Goal: Find specific page/section: Find specific page/section

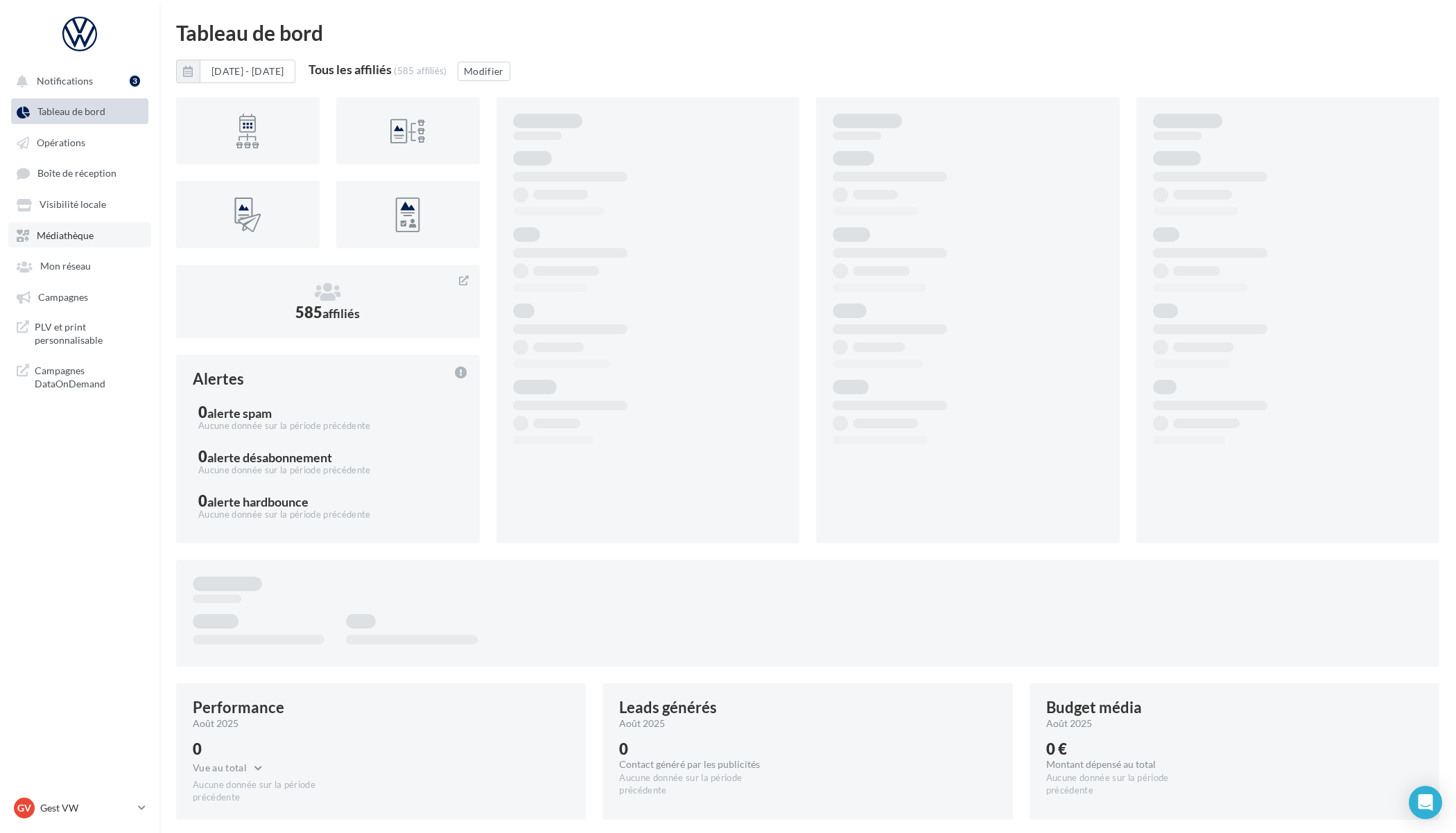
click at [63, 235] on span "Médiathèque" at bounding box center [65, 235] width 57 height 12
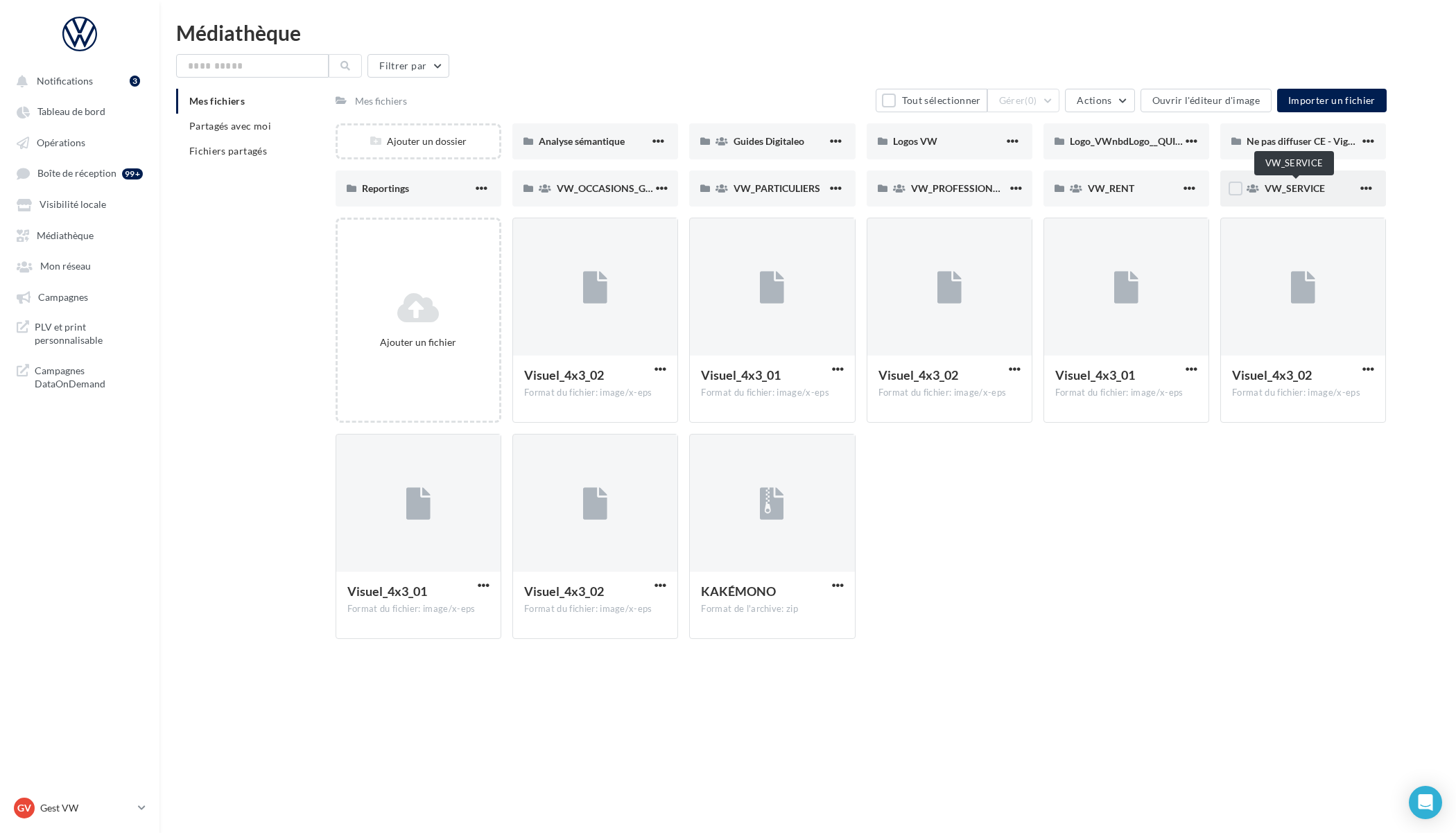
click at [1280, 189] on span "VW_SERVICE" at bounding box center [1295, 188] width 61 height 12
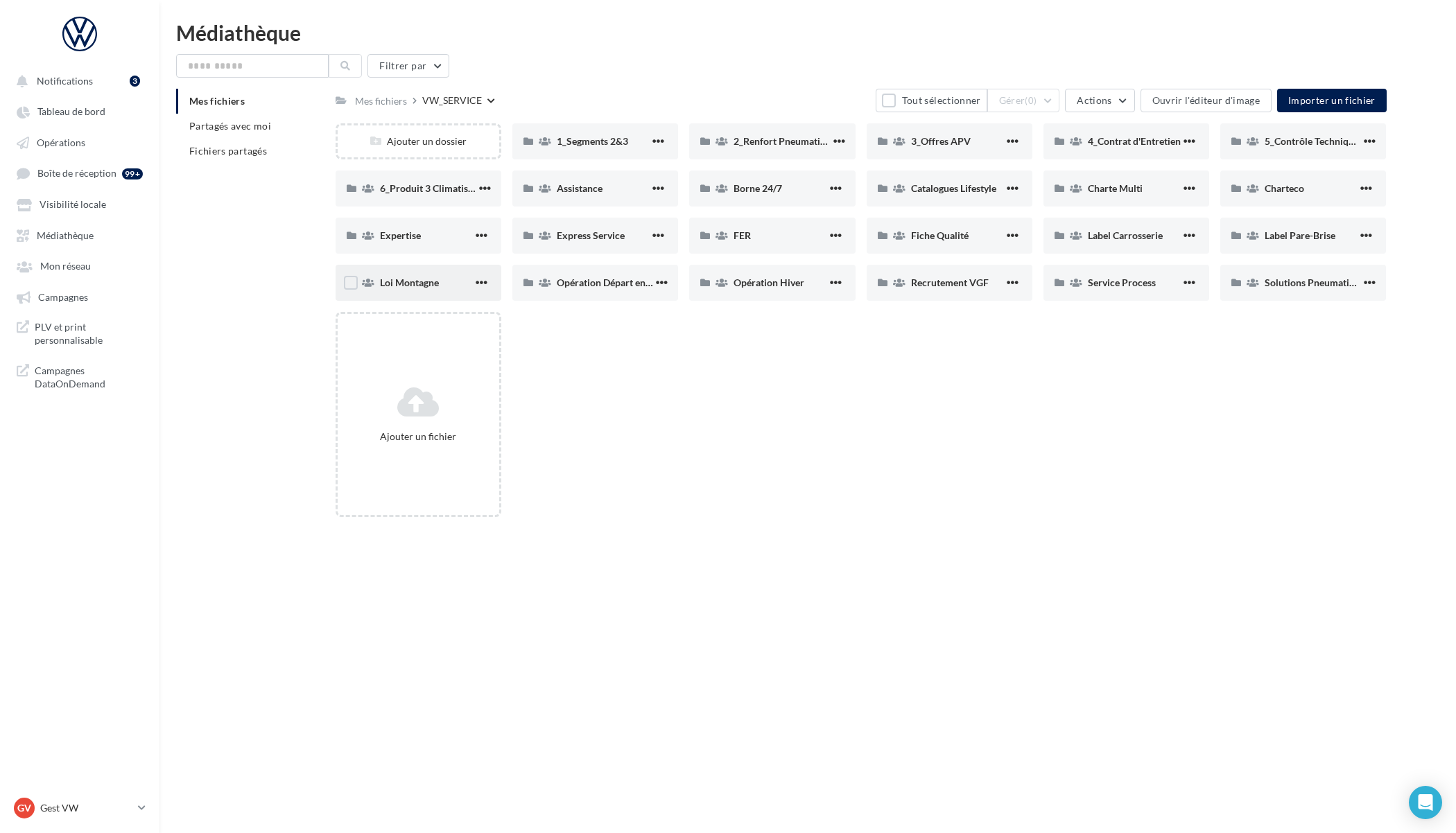
click at [431, 283] on span "Loi Montagne" at bounding box center [410, 282] width 59 height 12
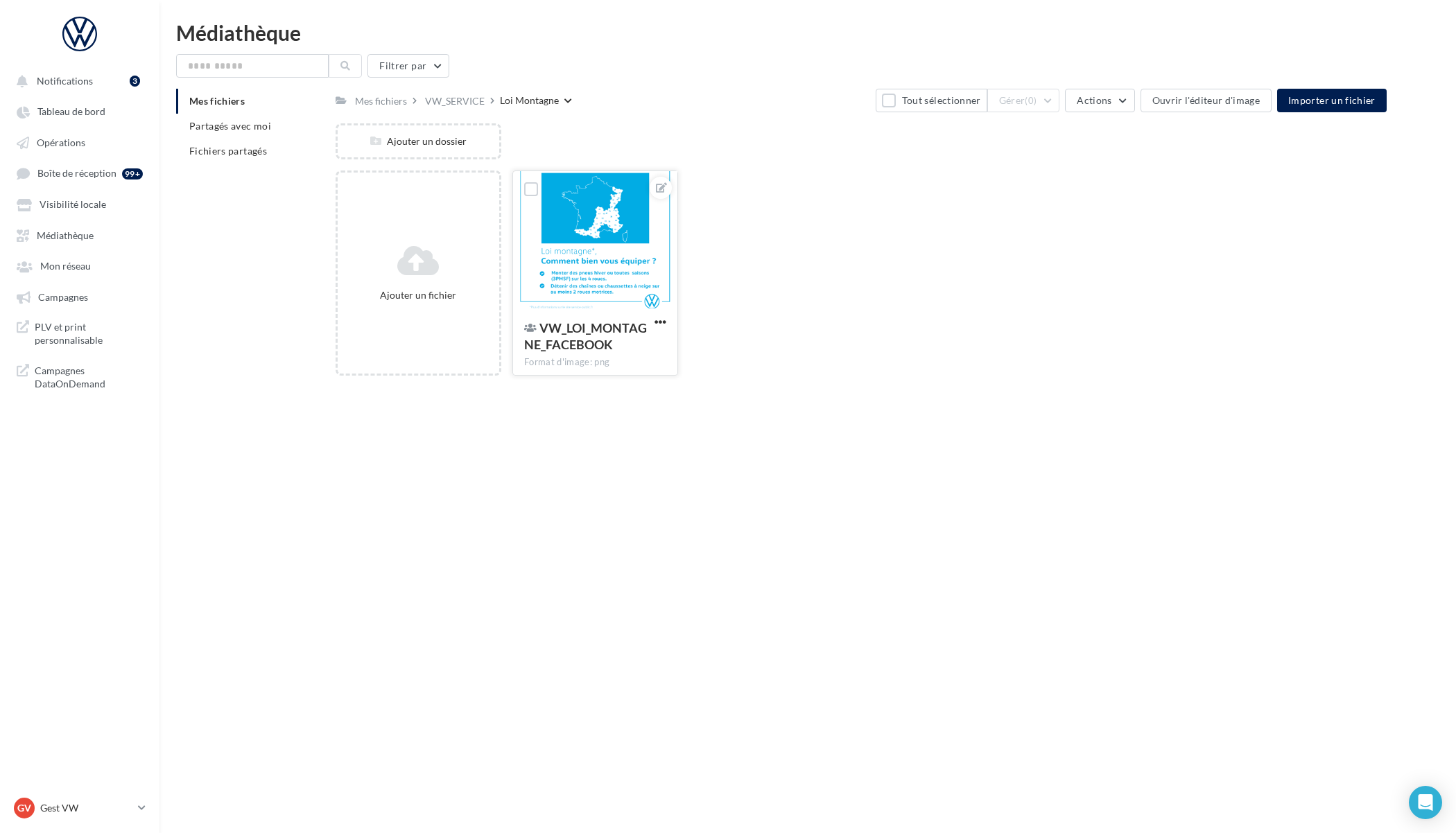
click at [603, 239] on div at bounding box center [595, 240] width 164 height 139
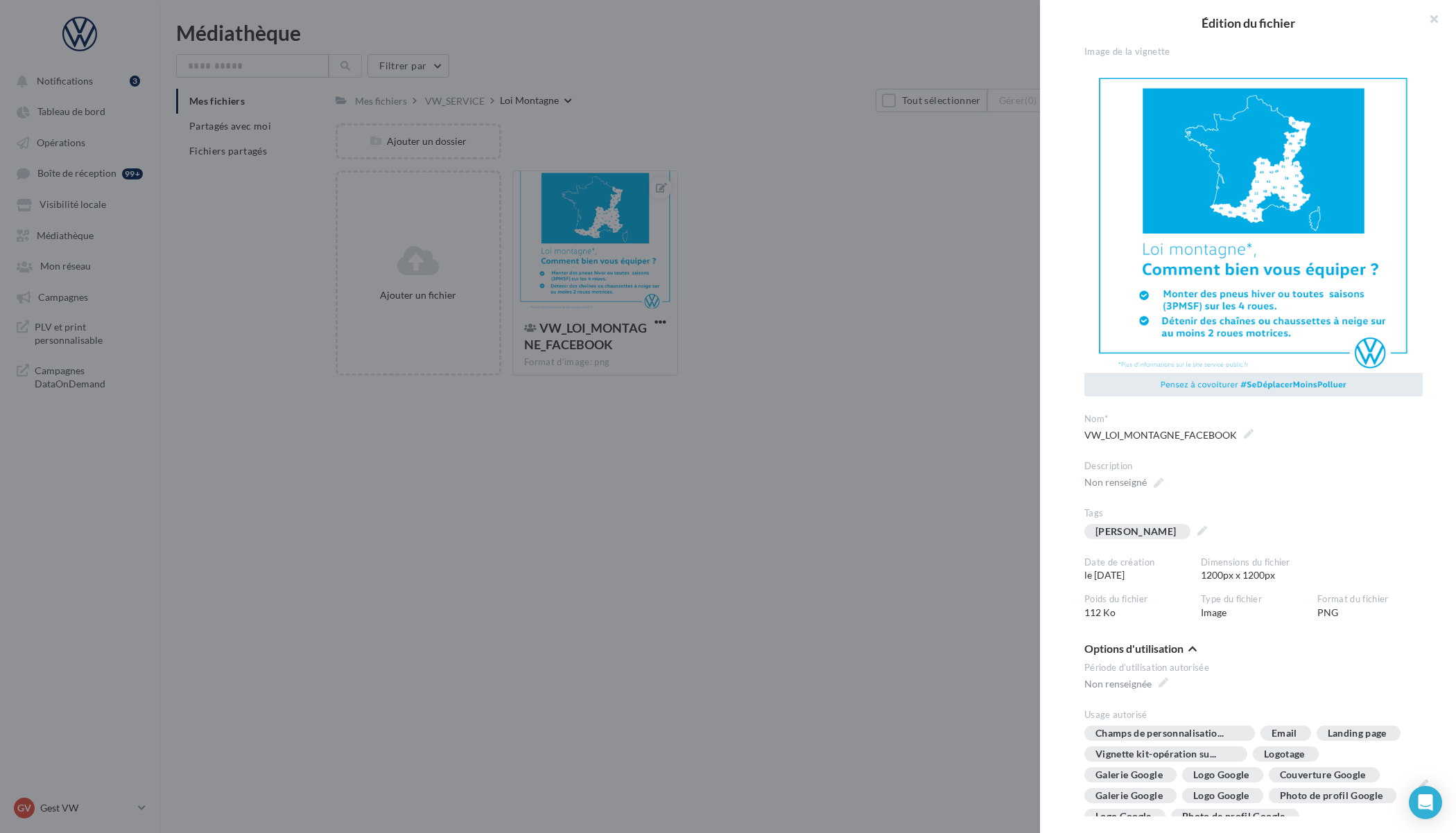
click at [556, 528] on div at bounding box center [728, 416] width 1456 height 833
